Goal: Find specific page/section: Find specific page/section

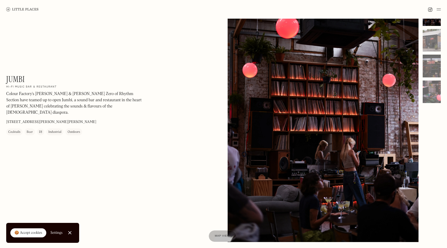
scroll to position [14, 0]
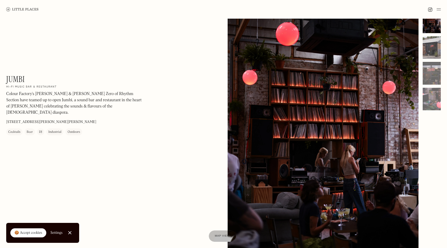
click at [429, 55] on div at bounding box center [432, 47] width 18 height 23
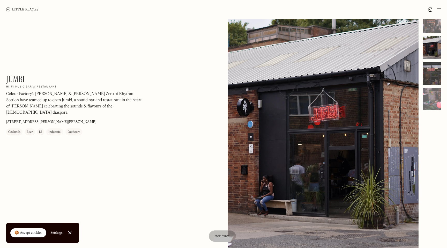
click at [430, 79] on div at bounding box center [432, 73] width 18 height 23
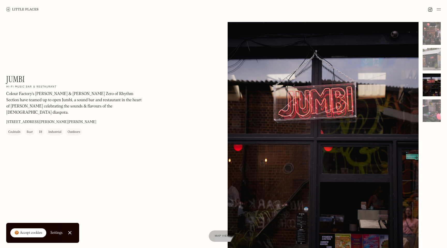
scroll to position [2, 0]
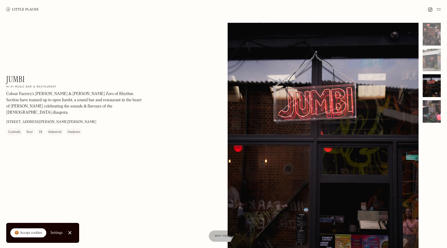
click at [436, 109] on div at bounding box center [432, 111] width 18 height 23
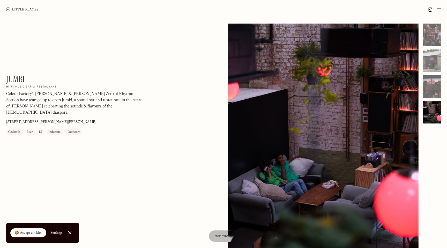
scroll to position [0, 0]
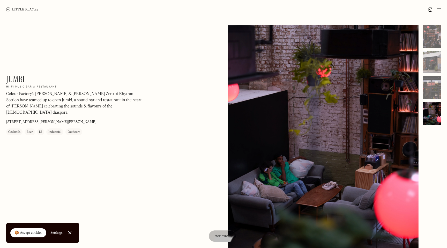
click at [23, 9] on img at bounding box center [22, 9] width 32 height 4
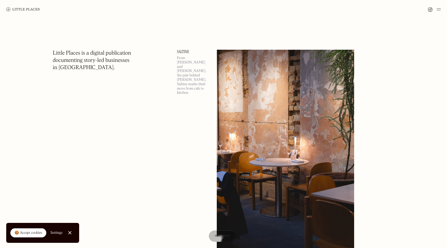
click at [32, 6] on link at bounding box center [23, 9] width 34 height 19
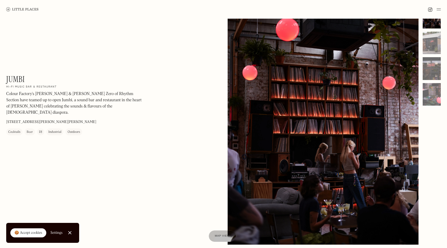
scroll to position [17, 0]
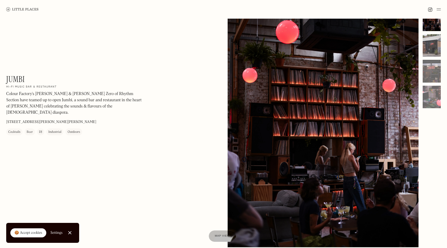
click at [430, 48] on div at bounding box center [432, 45] width 18 height 23
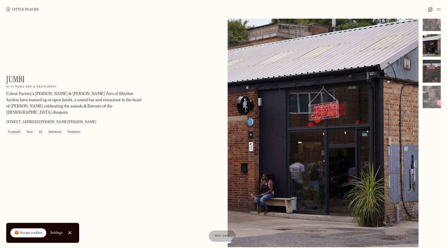
click at [433, 68] on div at bounding box center [432, 71] width 18 height 23
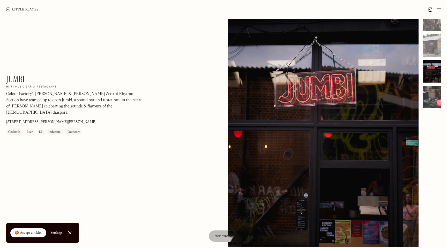
click at [435, 92] on div at bounding box center [432, 97] width 18 height 23
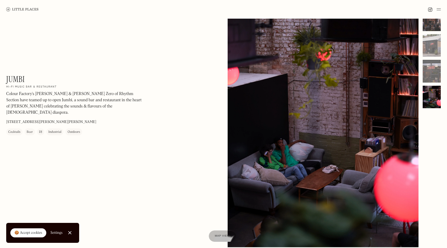
click at [432, 25] on div at bounding box center [432, 19] width 18 height 23
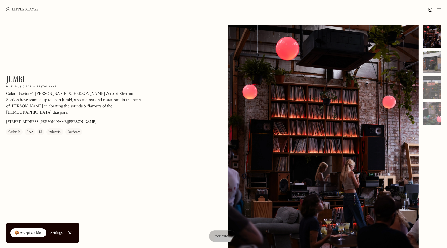
click at [429, 61] on div at bounding box center [432, 62] width 18 height 23
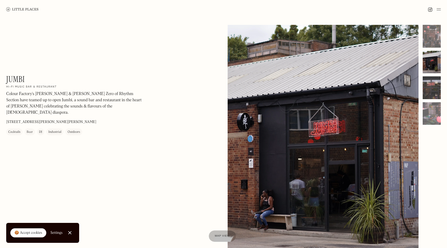
click at [431, 83] on div at bounding box center [432, 87] width 18 height 23
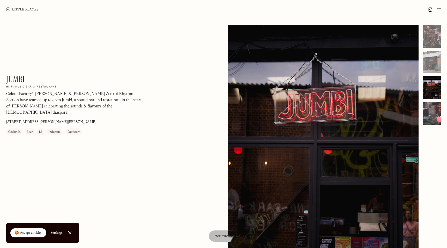
click at [431, 109] on div at bounding box center [432, 113] width 18 height 23
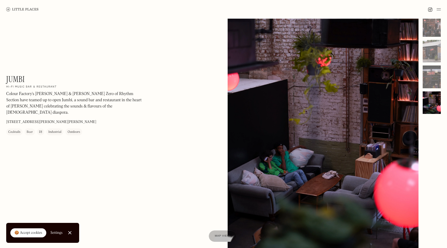
scroll to position [9, 0]
